Goal: Information Seeking & Learning: Learn about a topic

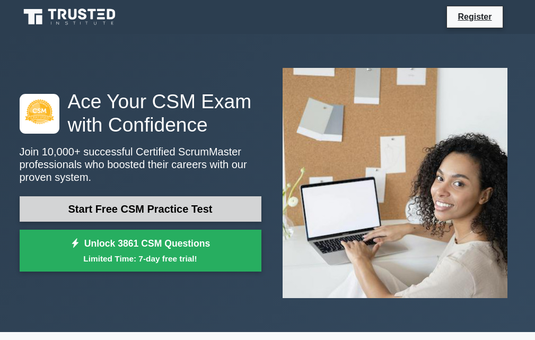
click at [127, 207] on link "Start Free CSM Practice Test" at bounding box center [141, 208] width 242 height 25
click at [132, 205] on link "Start Free CSM Practice Test" at bounding box center [141, 208] width 242 height 25
